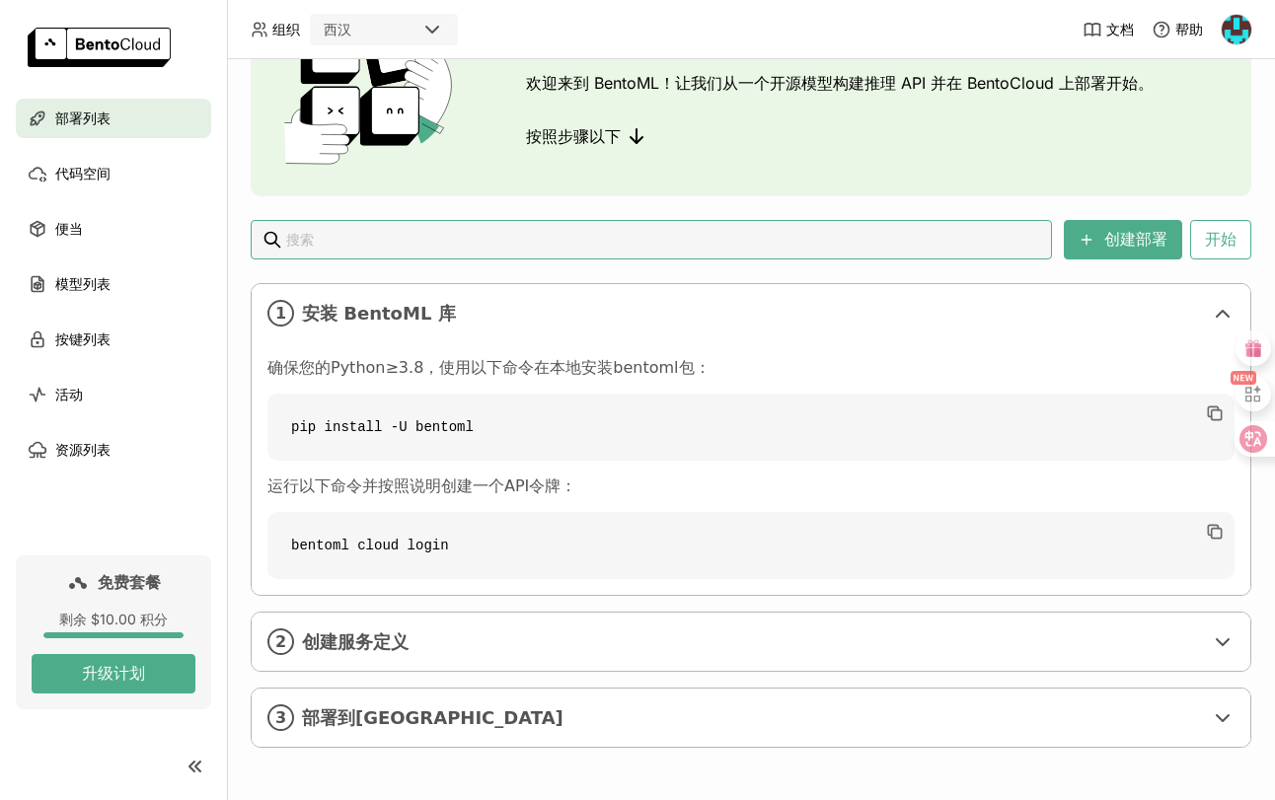
scroll to position [151, 0]
click at [440, 612] on div "2 创建服务定义" at bounding box center [751, 641] width 999 height 58
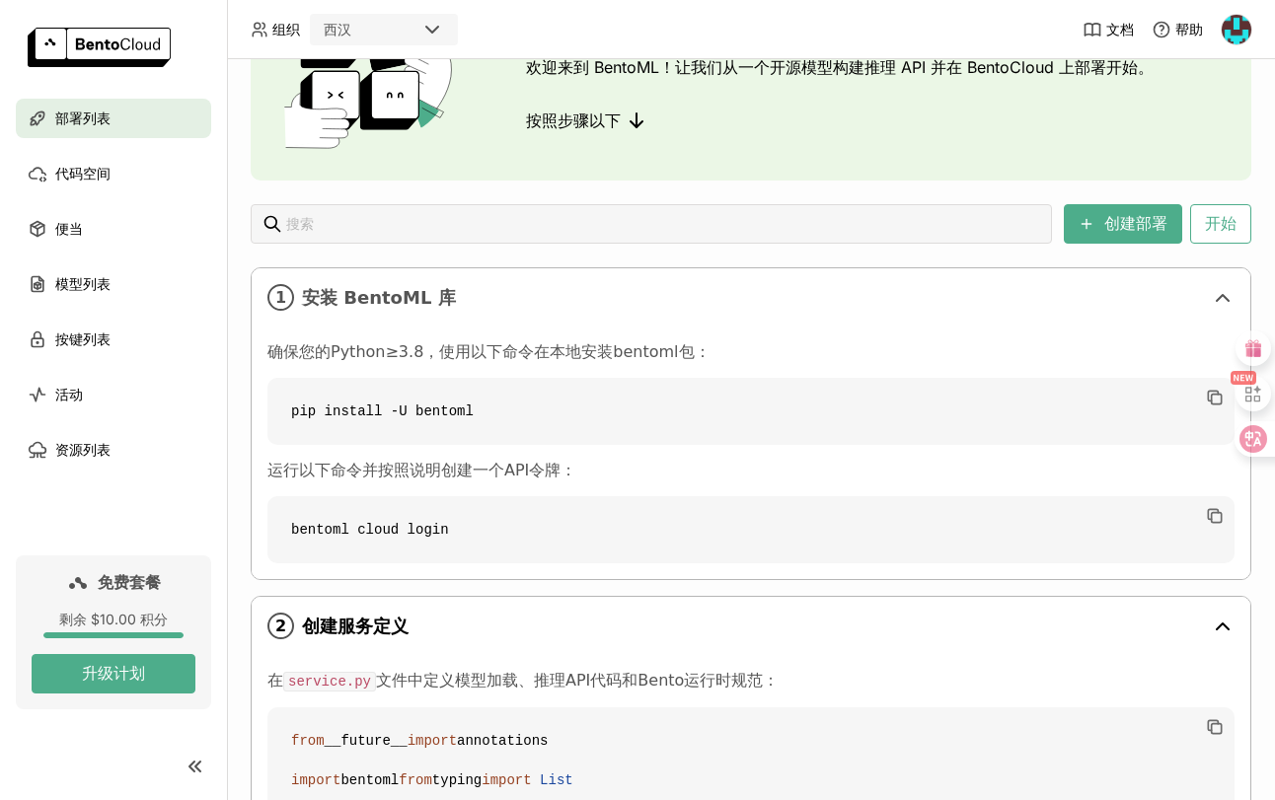
click at [440, 611] on div "2 创建服务定义" at bounding box center [751, 626] width 999 height 58
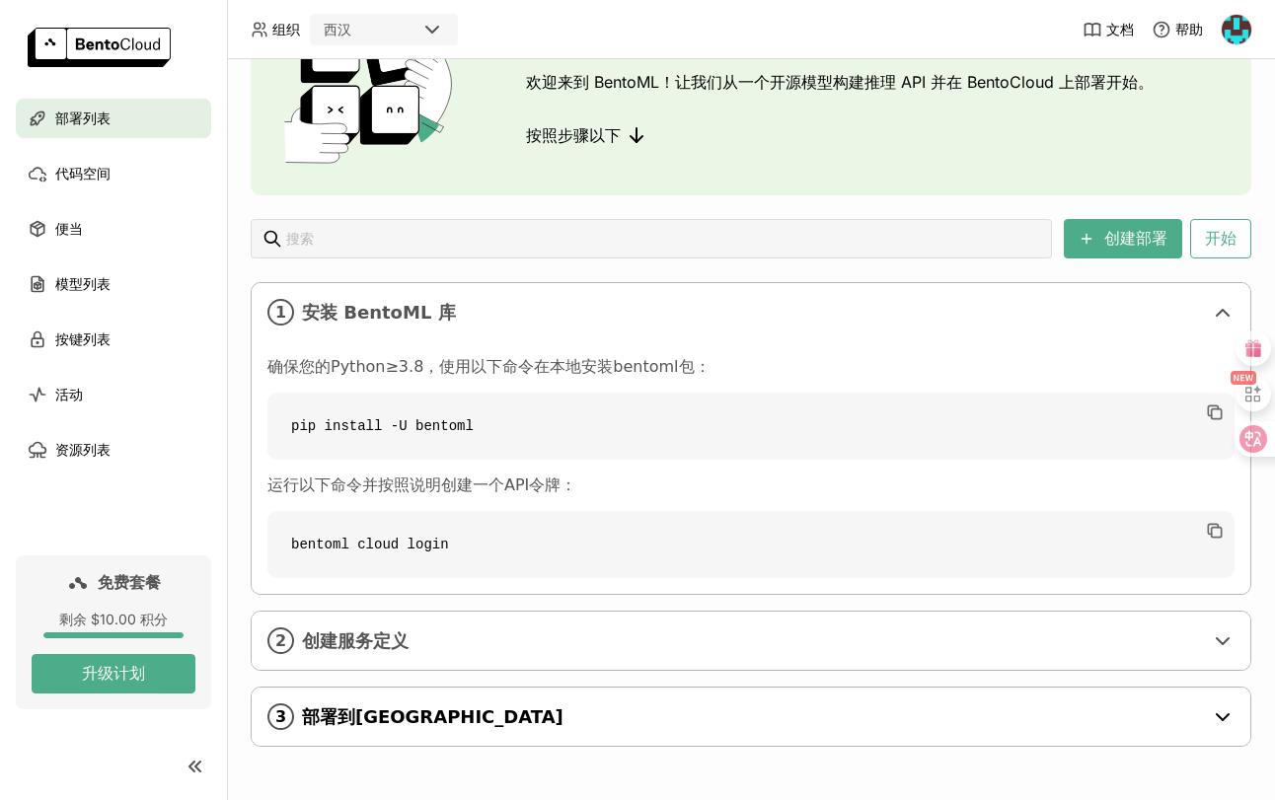
click at [450, 707] on font "部署到[GEOGRAPHIC_DATA]" at bounding box center [432, 717] width 261 height 21
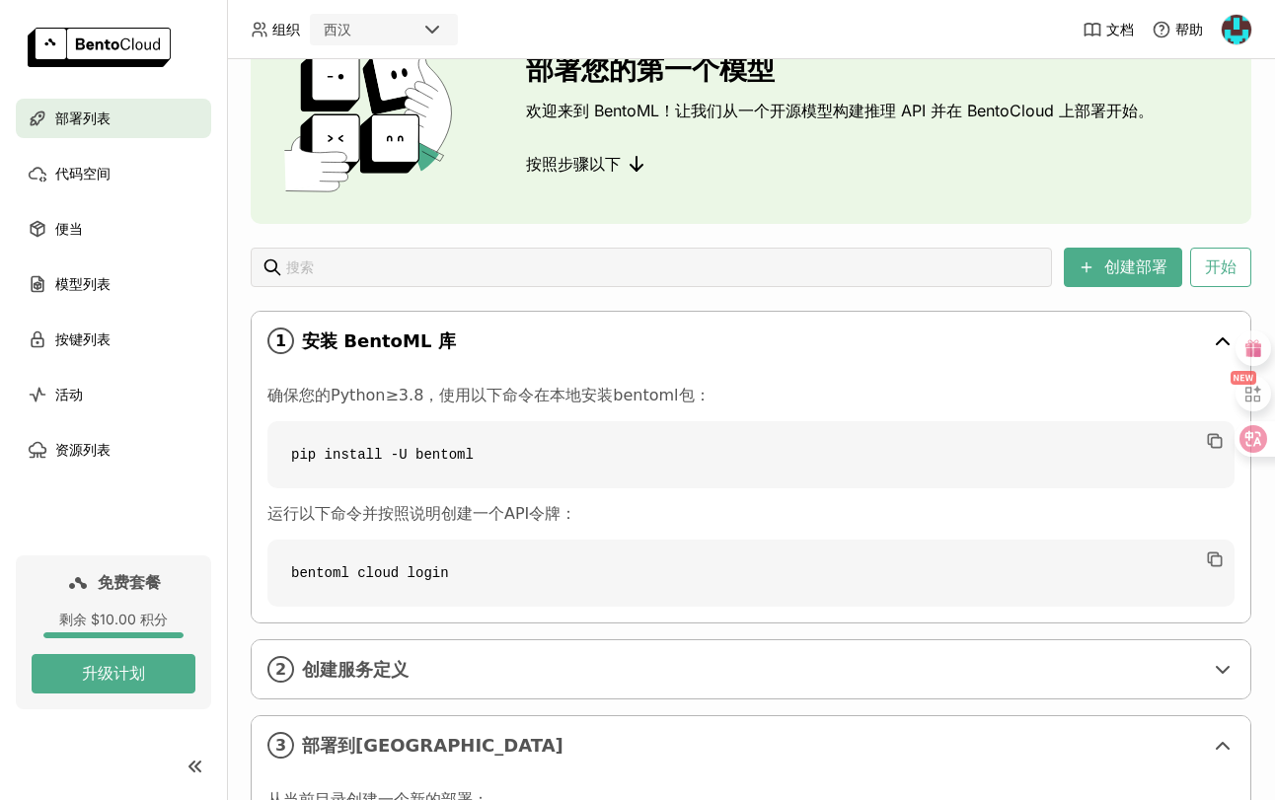
scroll to position [0, 0]
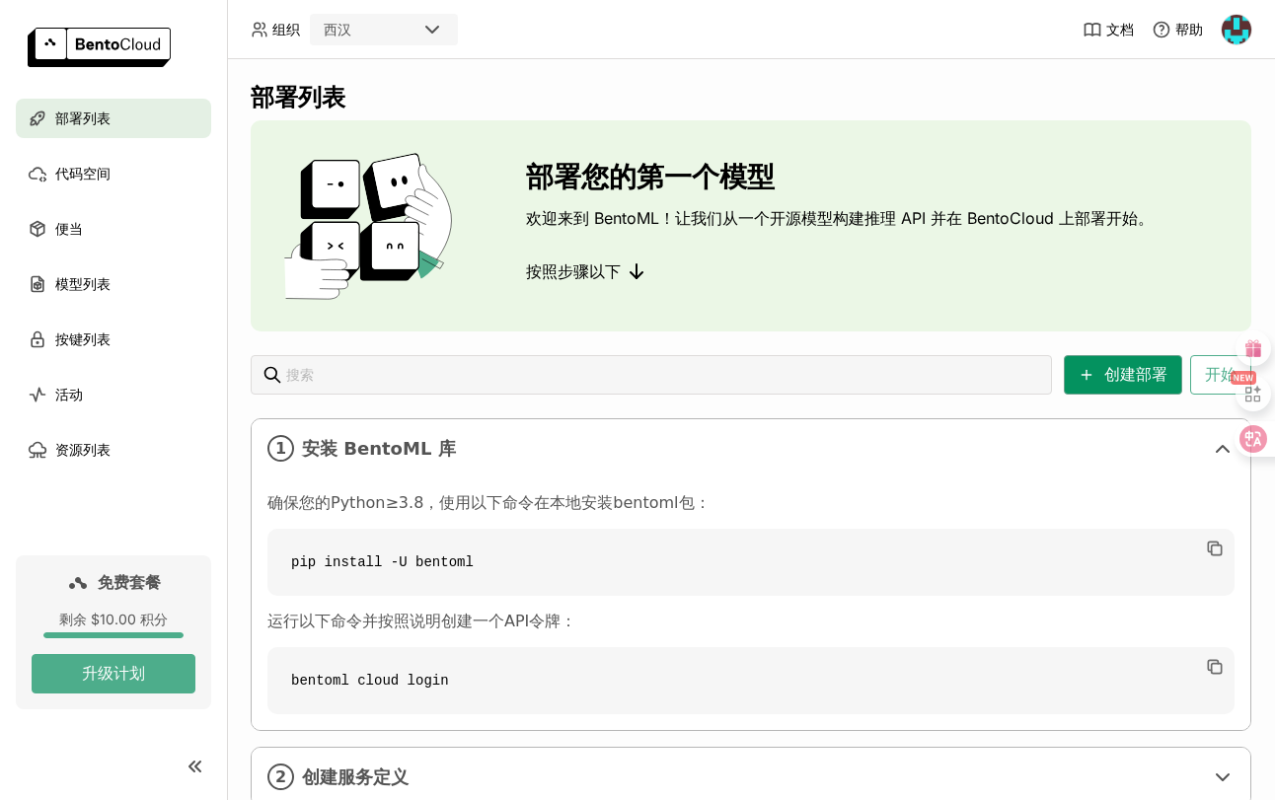
click at [1129, 368] on font "创建部署" at bounding box center [1135, 374] width 63 height 19
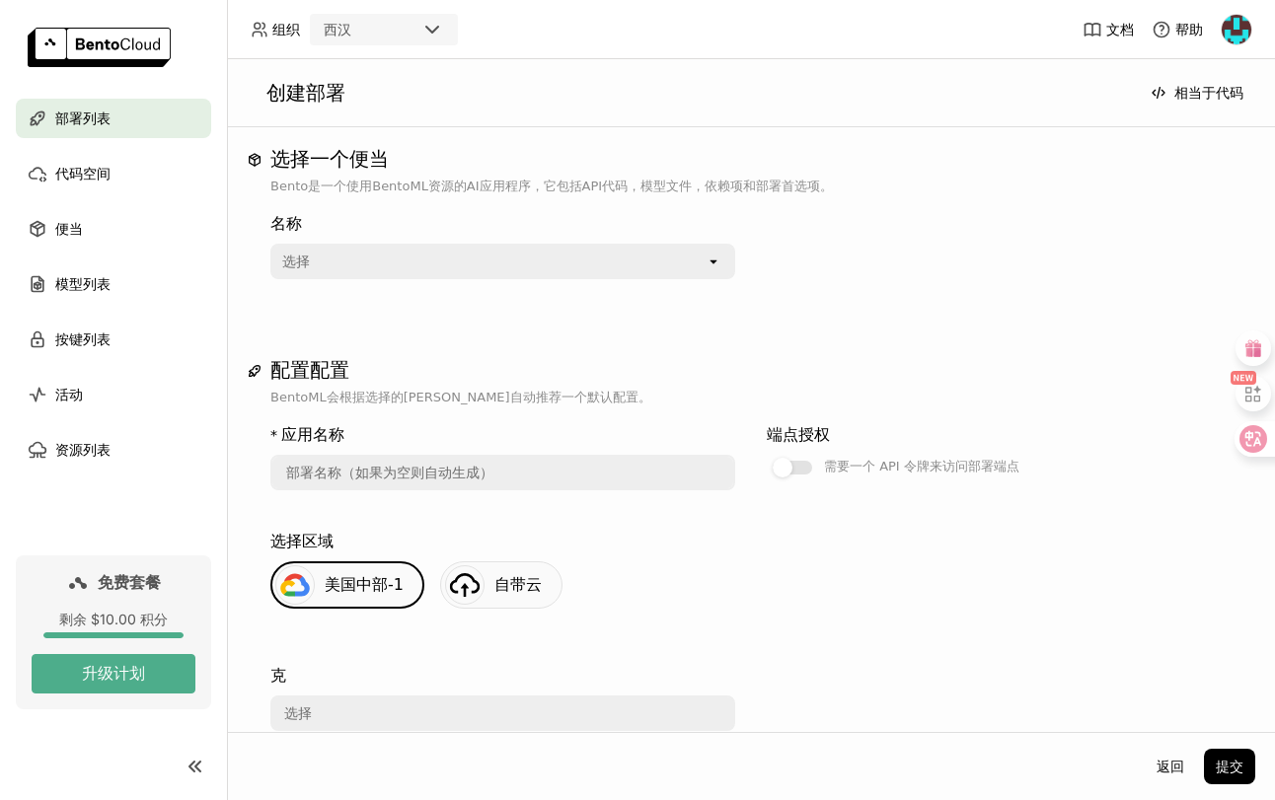
click at [531, 269] on div "选择" at bounding box center [488, 262] width 433 height 32
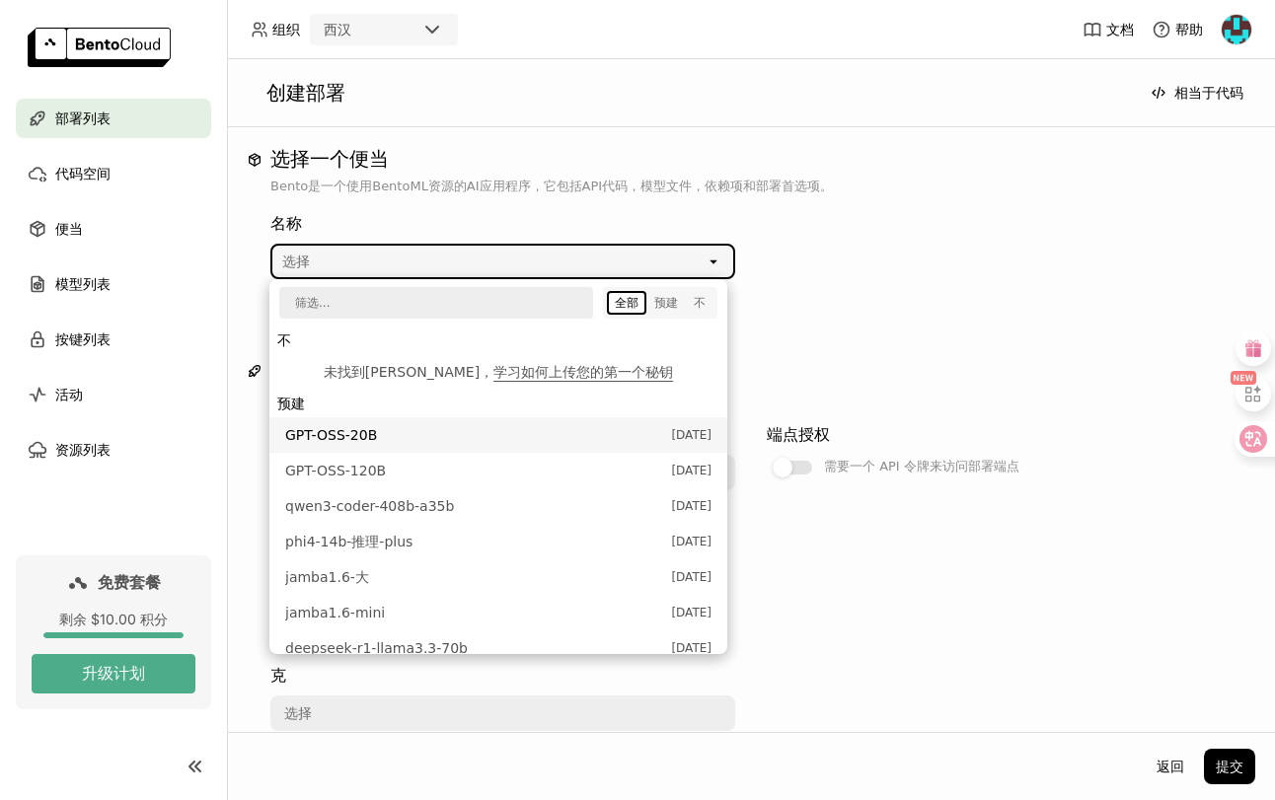
click at [408, 433] on span "GPT-OSS-20B" at bounding box center [473, 435] width 376 height 20
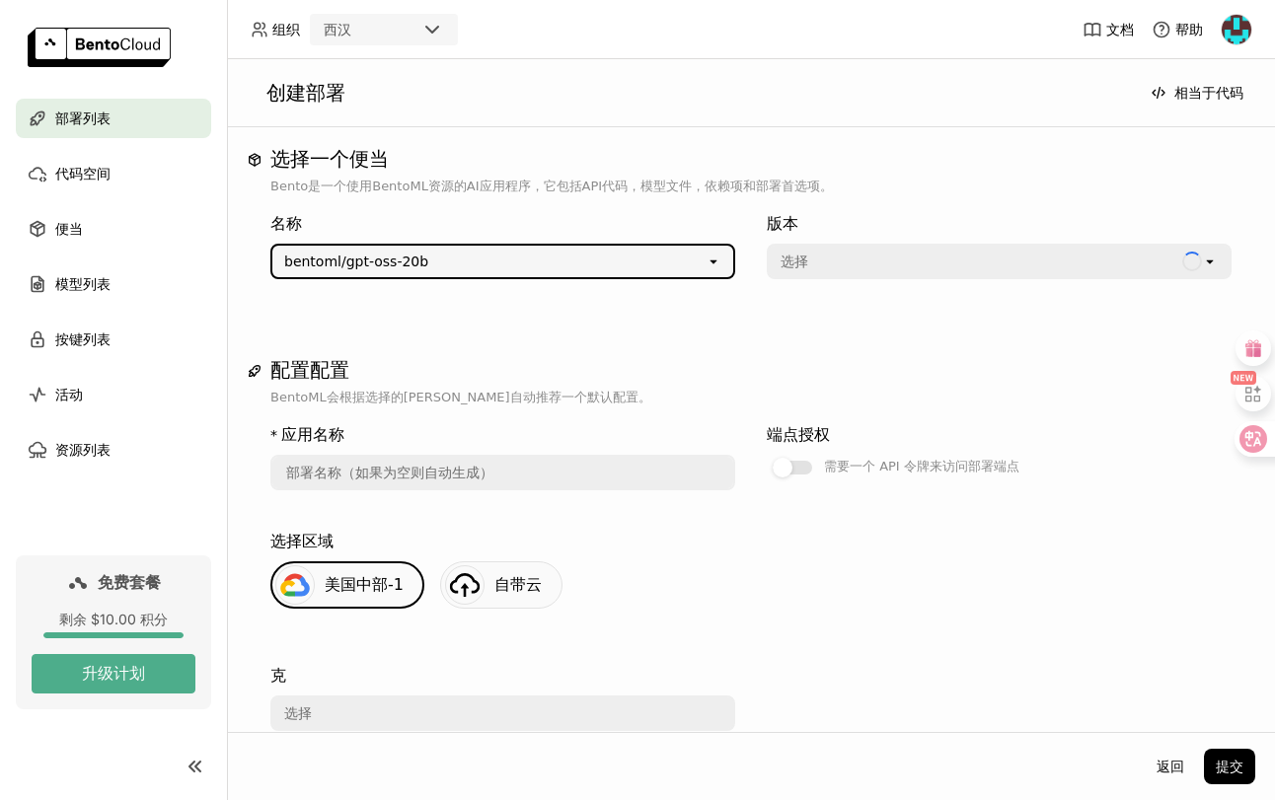
type input "gpt-oss-20-b-1iol"
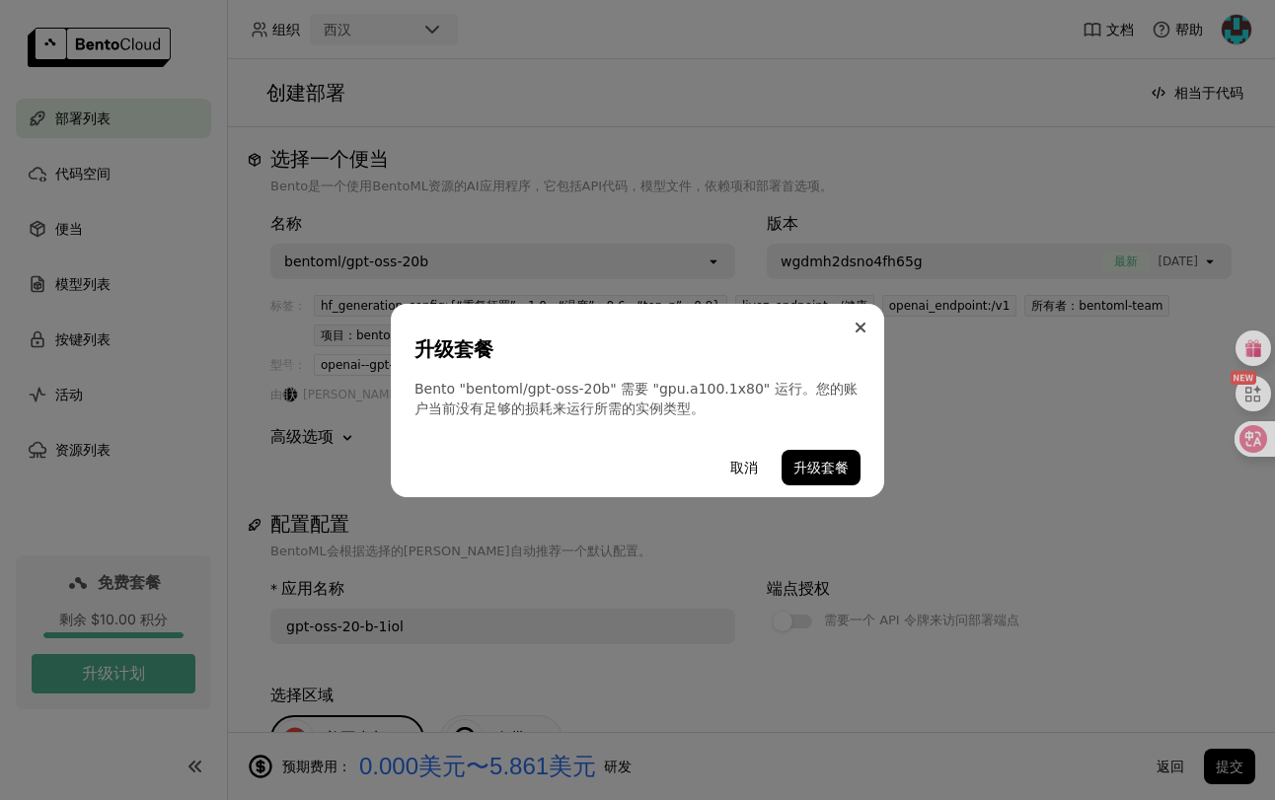
click at [860, 324] on icon "关闭" at bounding box center [861, 328] width 10 height 10
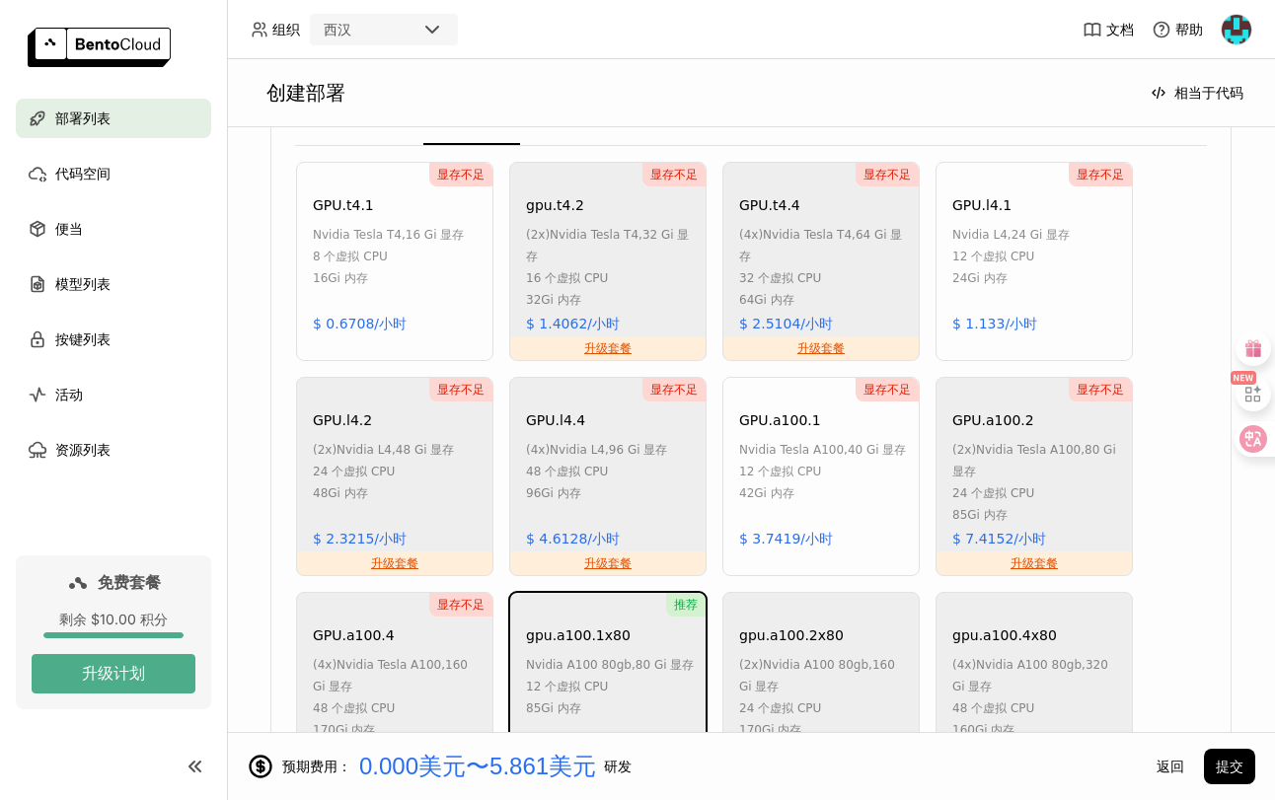
scroll to position [1160, 0]
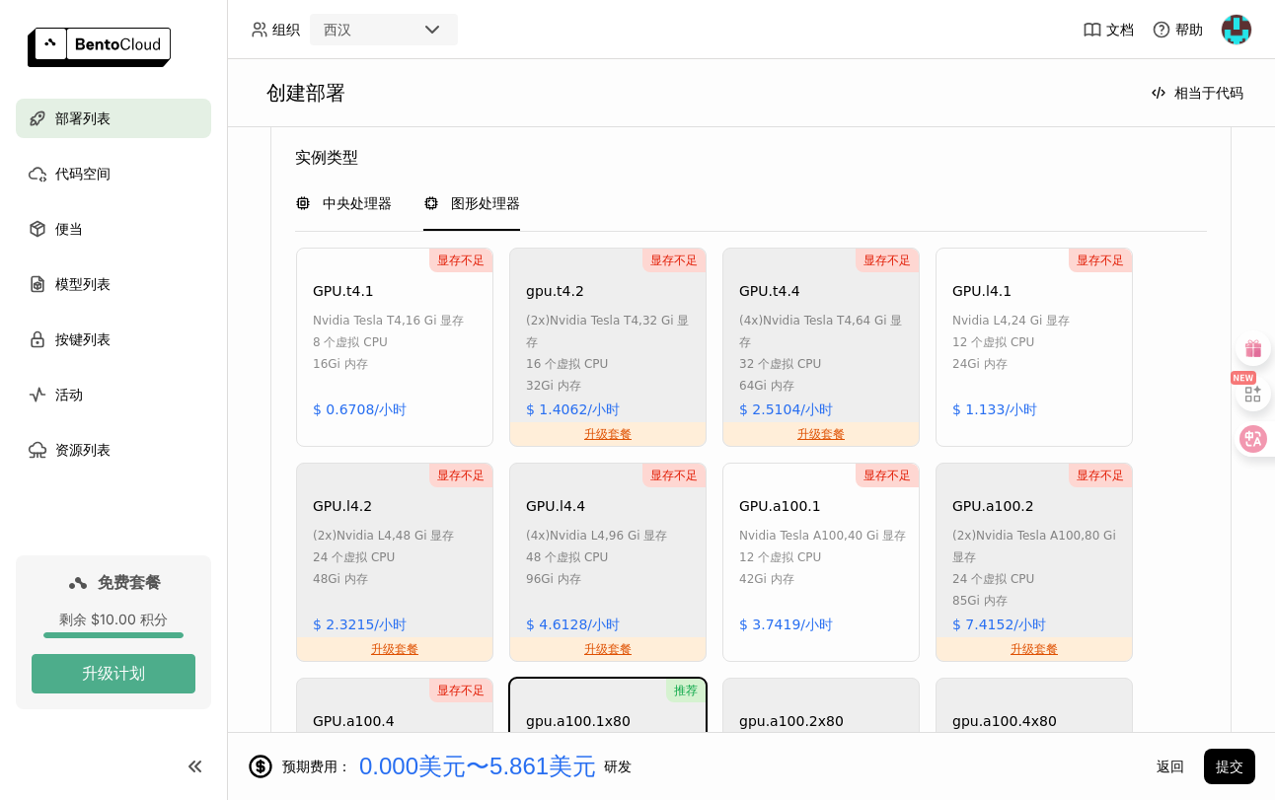
click at [376, 196] on font "中央处理器" at bounding box center [357, 203] width 69 height 16
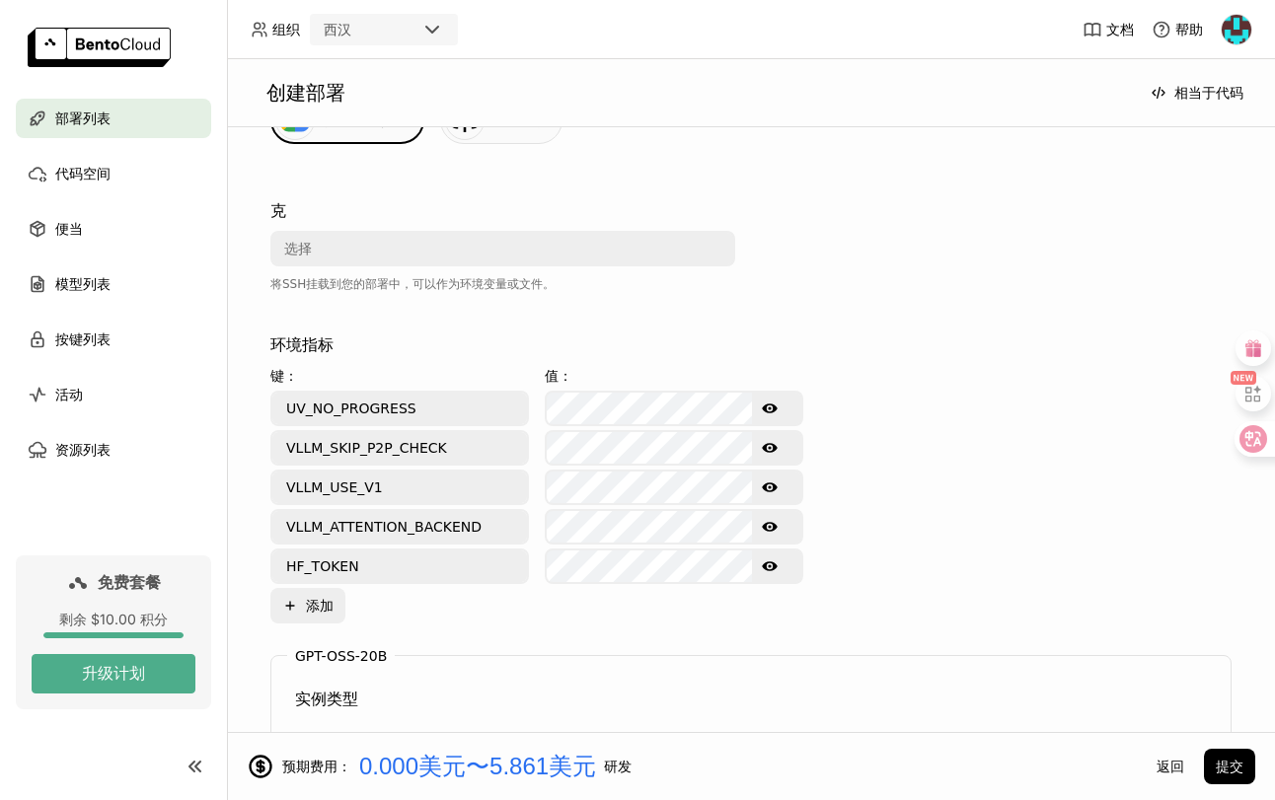
scroll to position [434, 0]
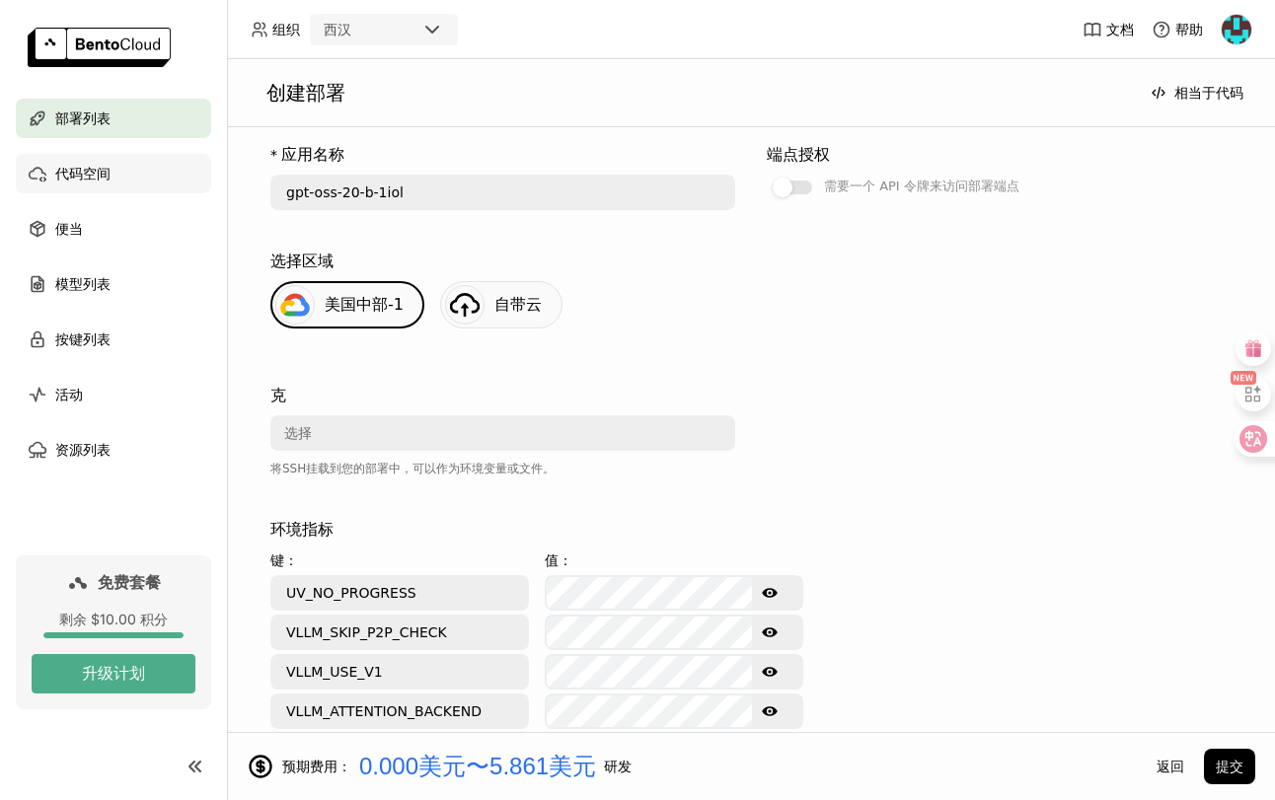
click at [161, 169] on div "代码空间" at bounding box center [113, 173] width 195 height 39
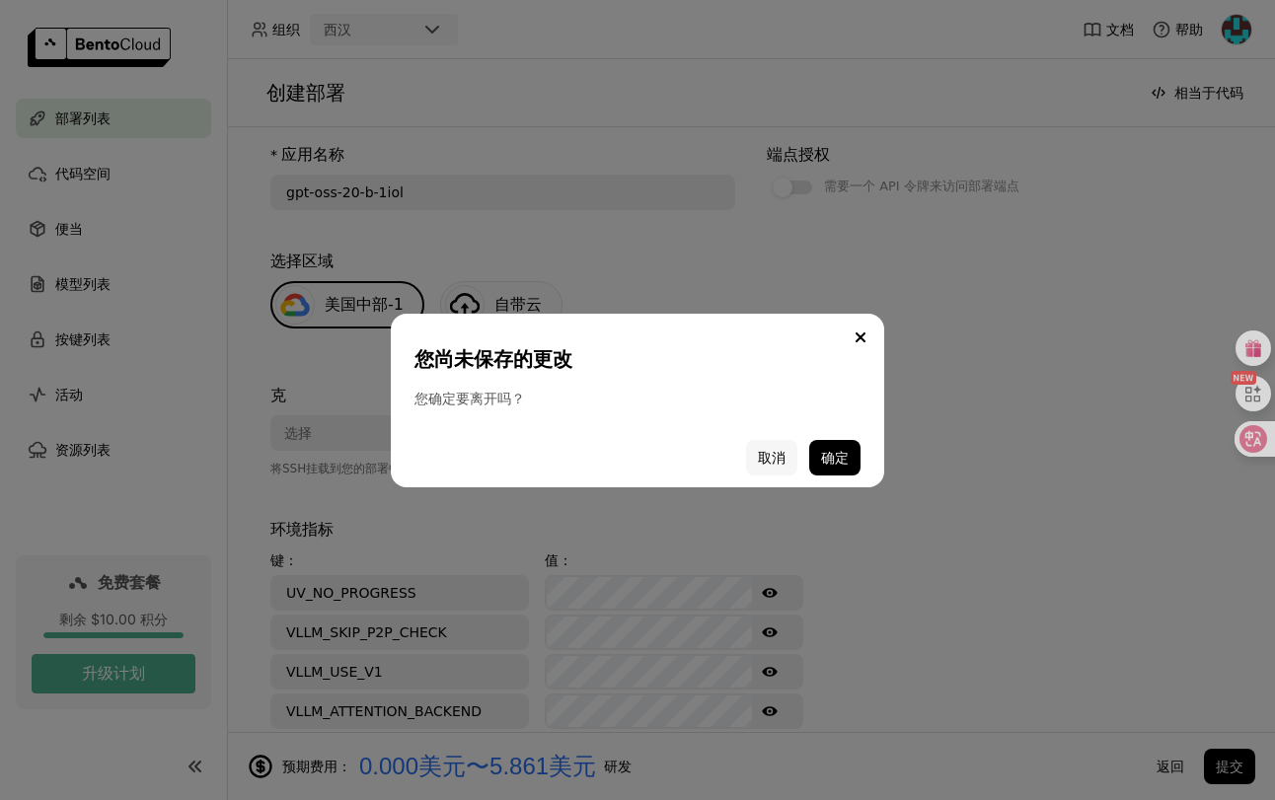
click at [786, 448] on button "取消" at bounding box center [771, 458] width 51 height 36
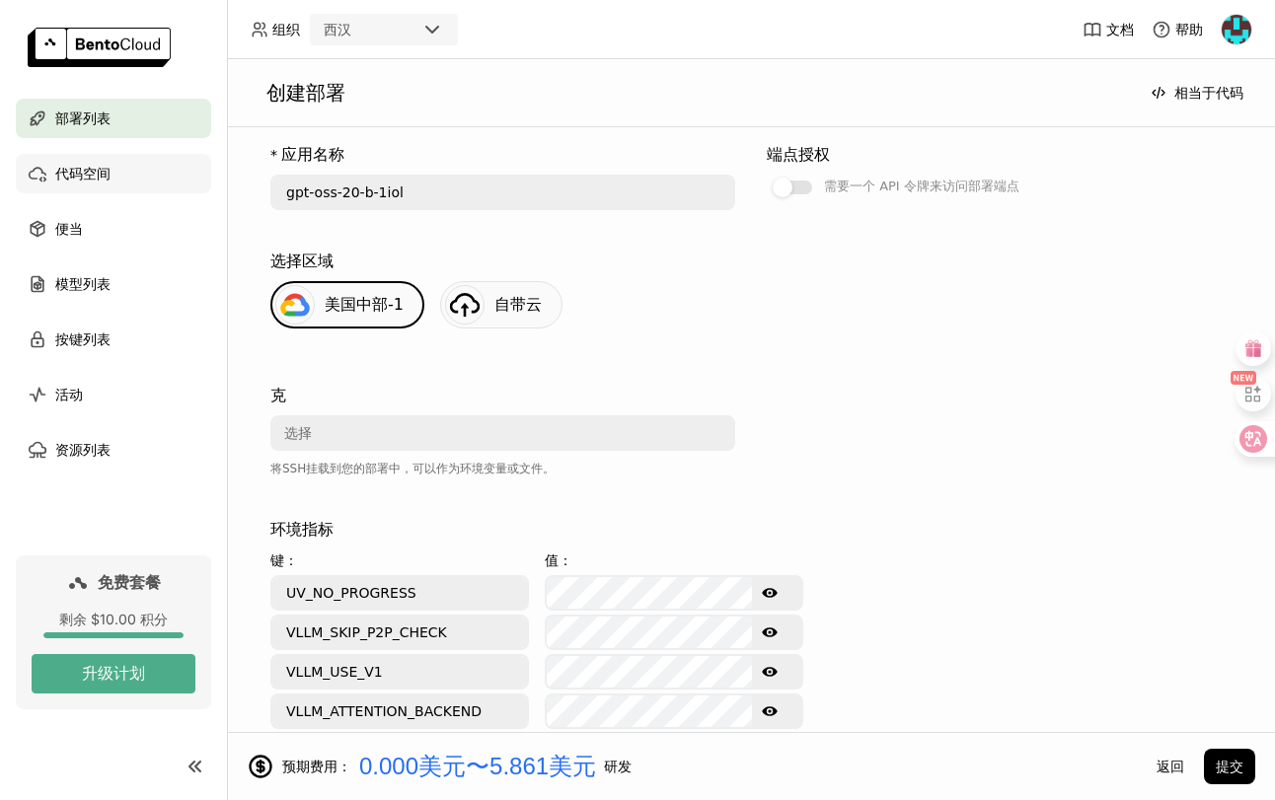
click at [140, 157] on div "代码空间" at bounding box center [113, 173] width 195 height 39
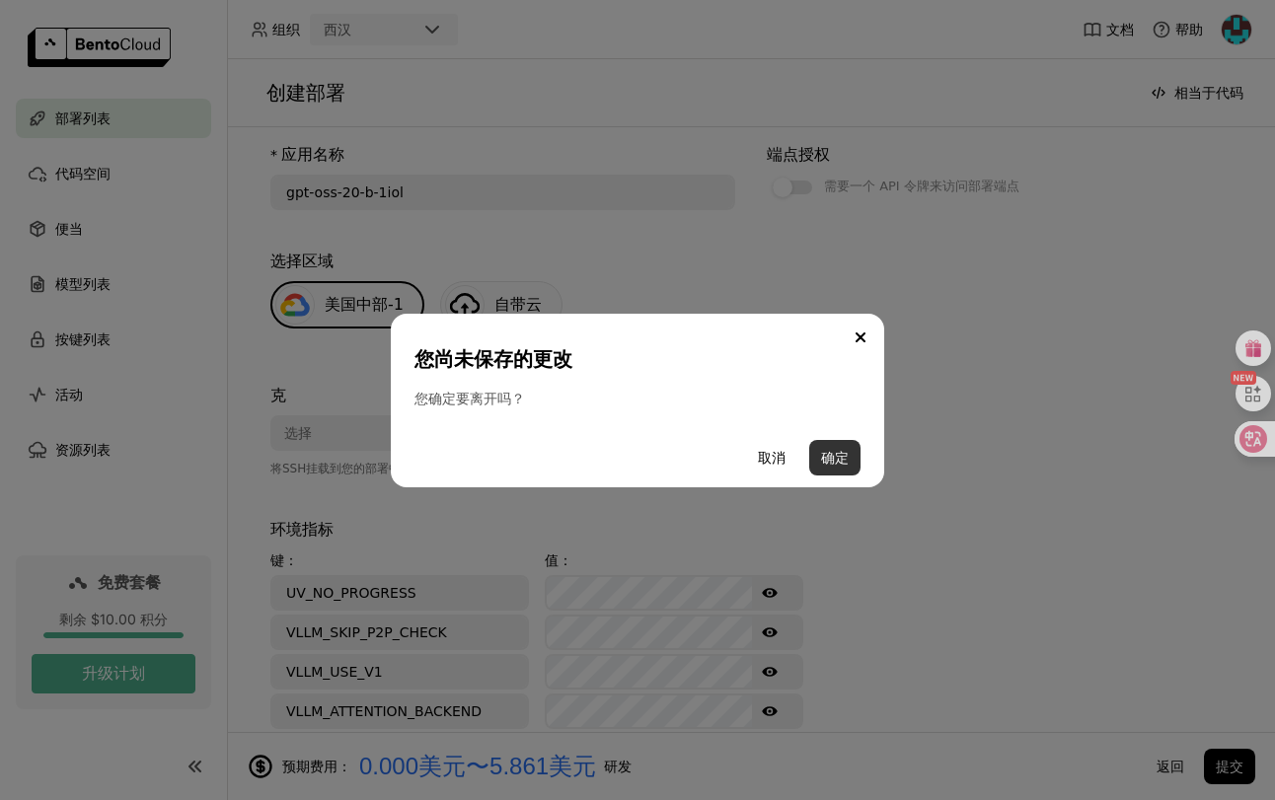
click at [817, 463] on button "确定" at bounding box center [834, 458] width 51 height 36
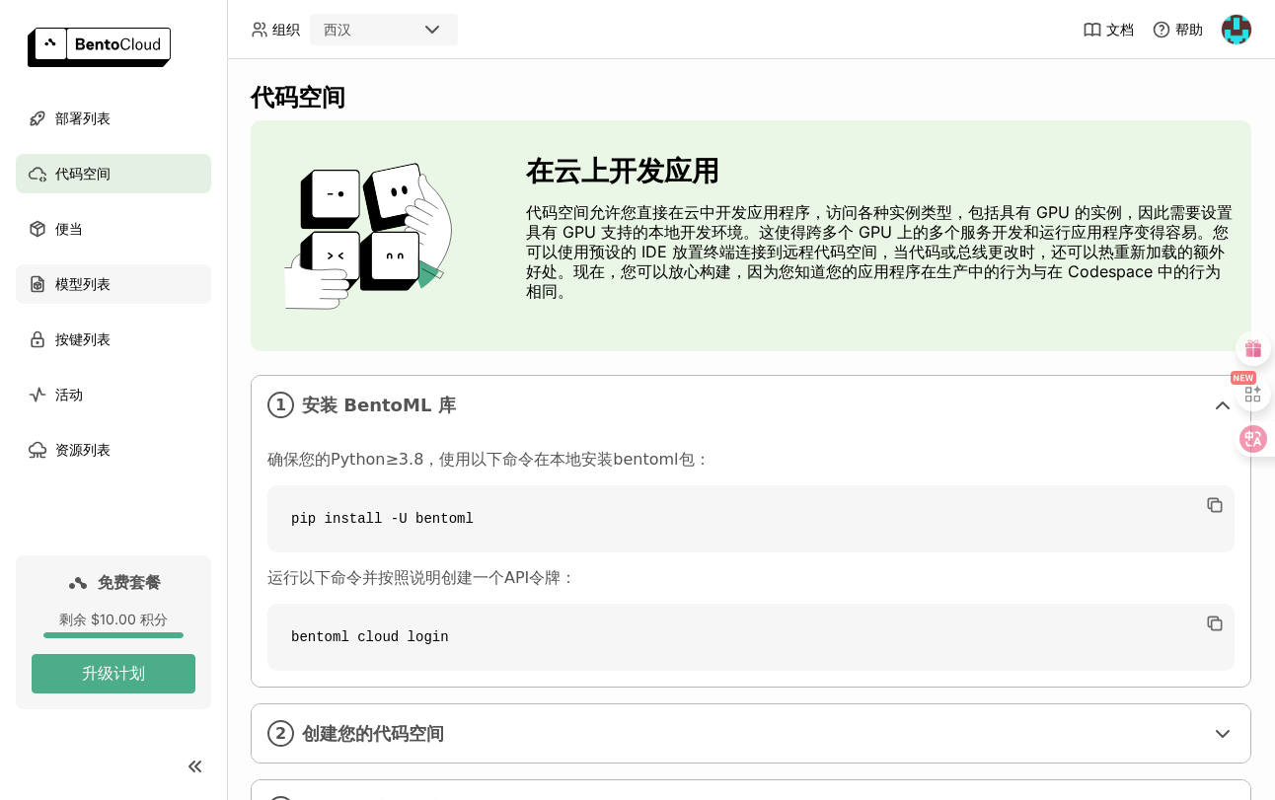
click at [105, 288] on font "模型列表" at bounding box center [82, 284] width 55 height 16
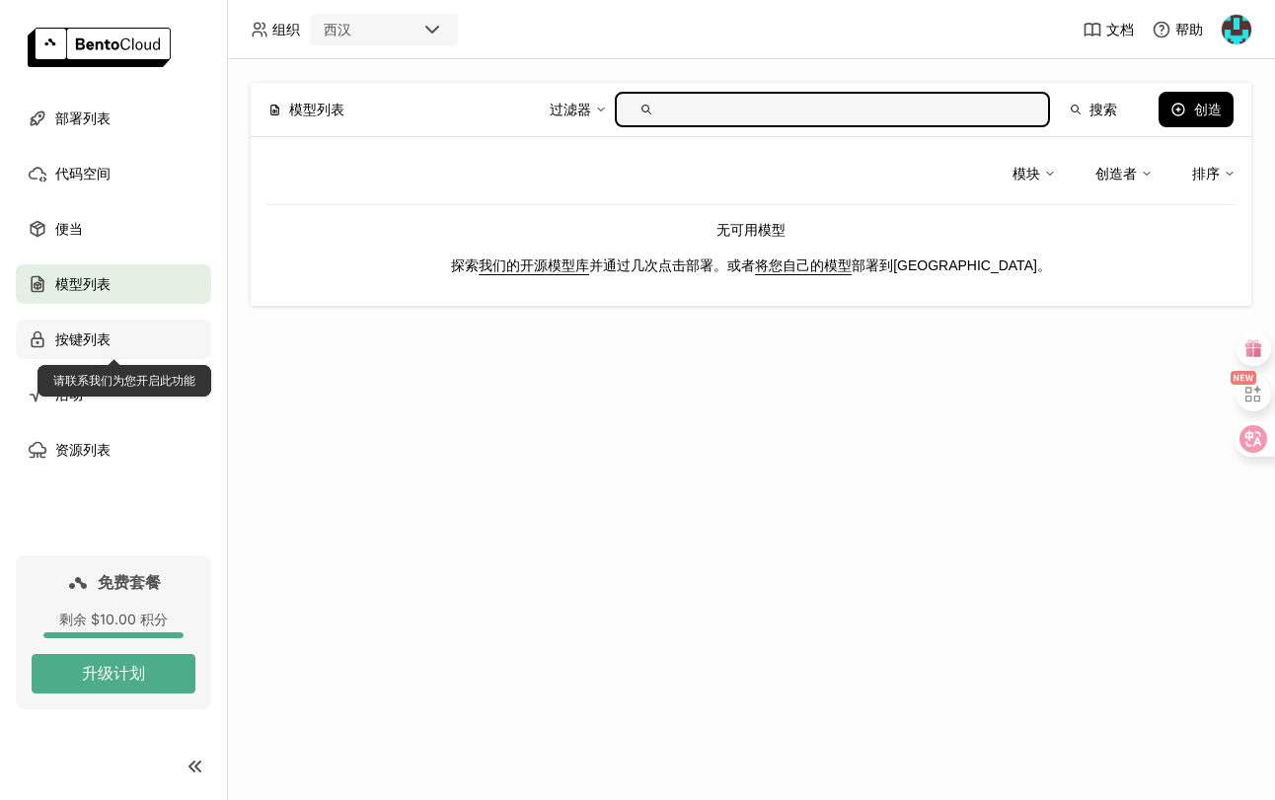
click at [108, 329] on span "按键列表" at bounding box center [82, 340] width 55 height 24
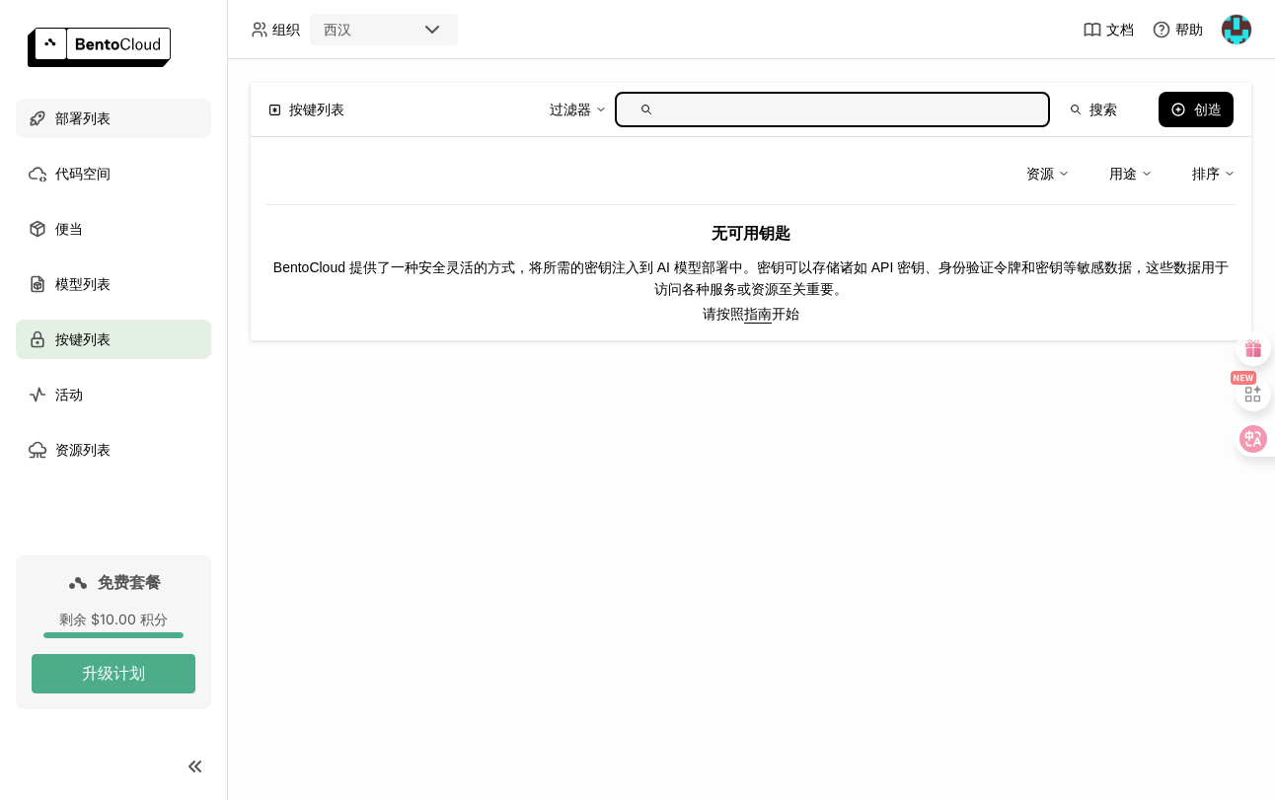
click at [140, 112] on div "部署列表" at bounding box center [113, 118] width 195 height 39
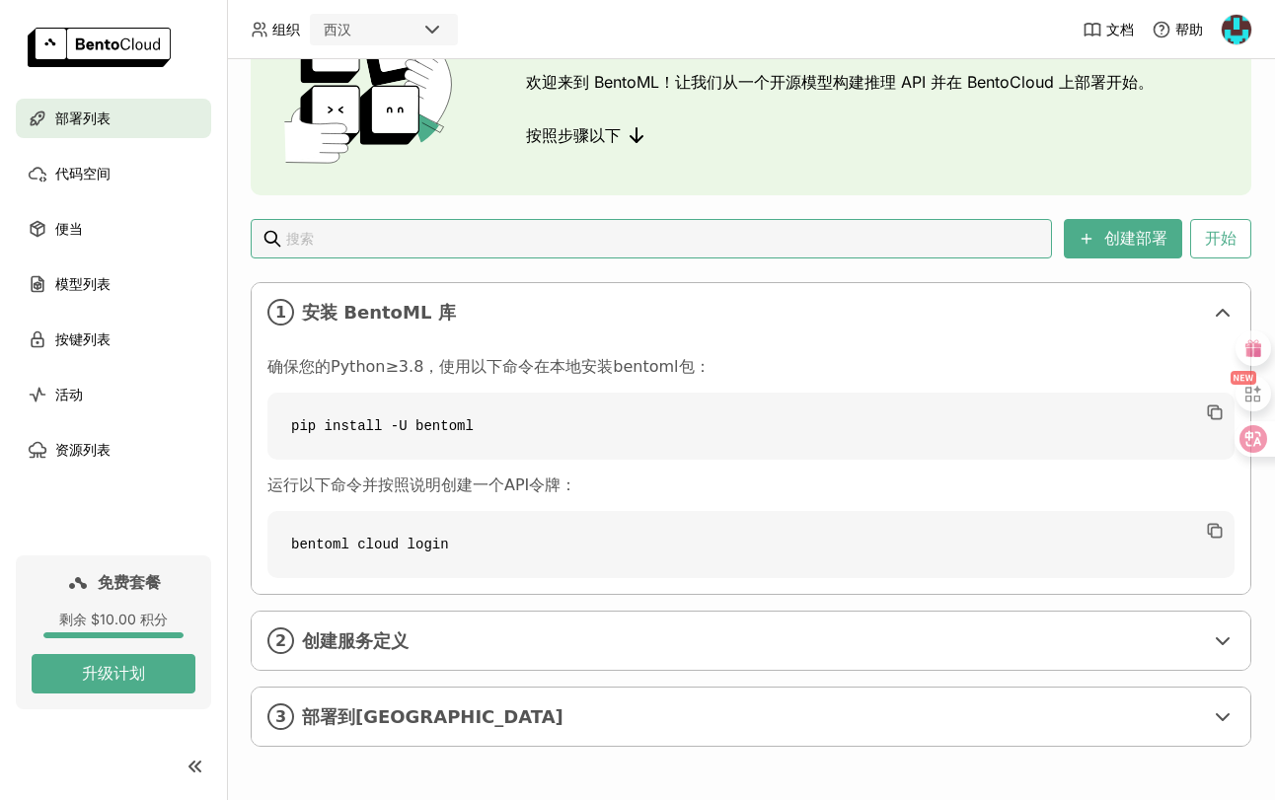
scroll to position [151, 0]
